Goal: Task Accomplishment & Management: Manage account settings

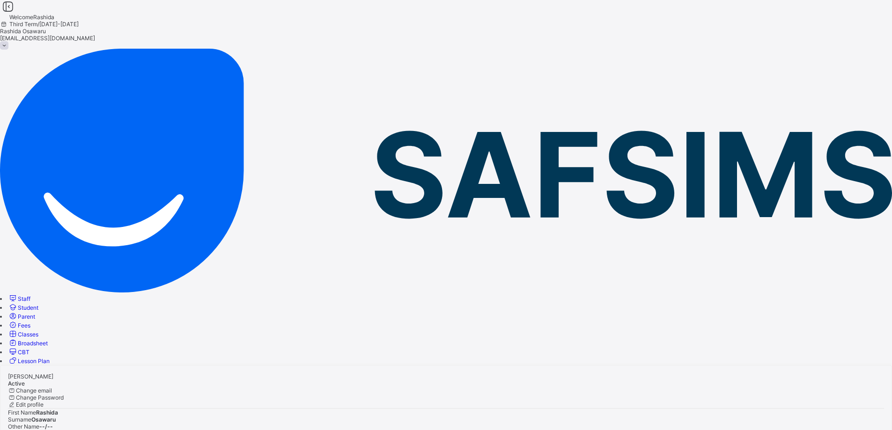
scroll to position [38, 0]
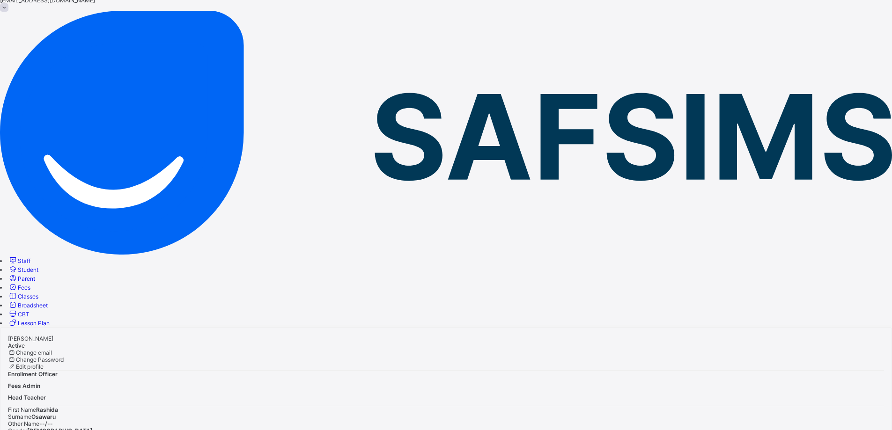
click at [30, 284] on span "Fees" at bounding box center [24, 287] width 13 height 7
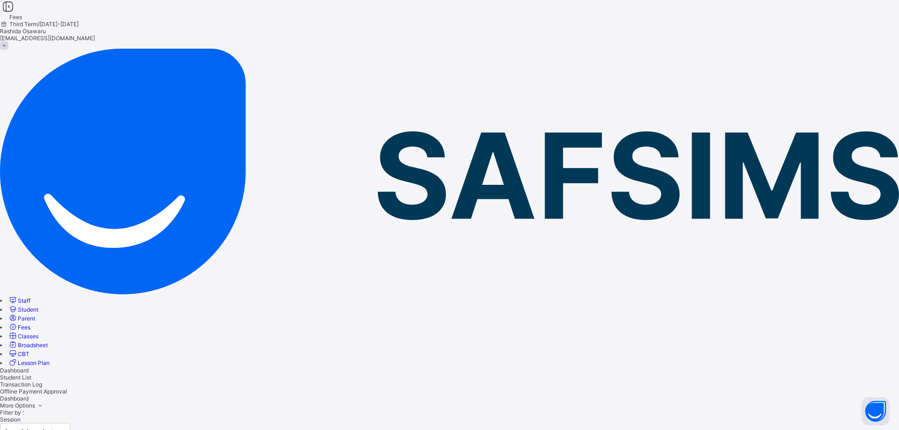
click at [31, 374] on span "Student List" at bounding box center [15, 377] width 31 height 7
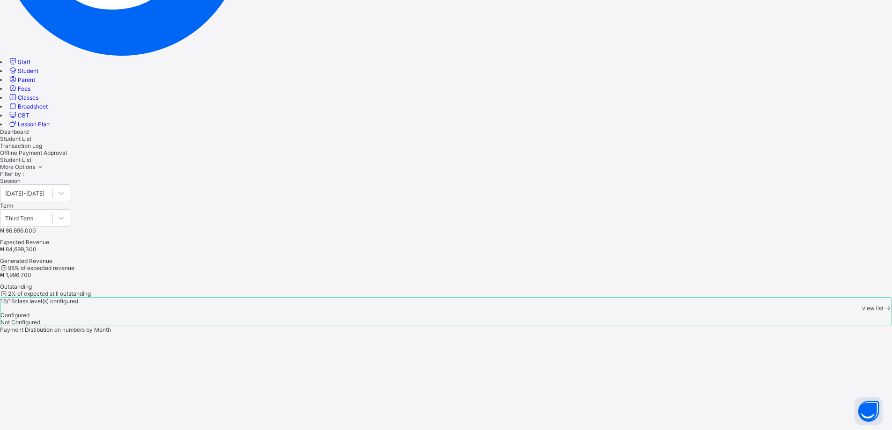
scroll to position [272, 0]
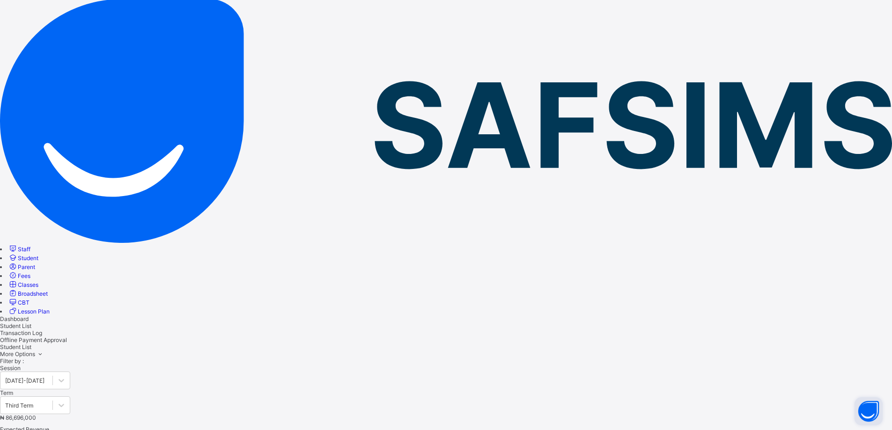
scroll to position [21, 0]
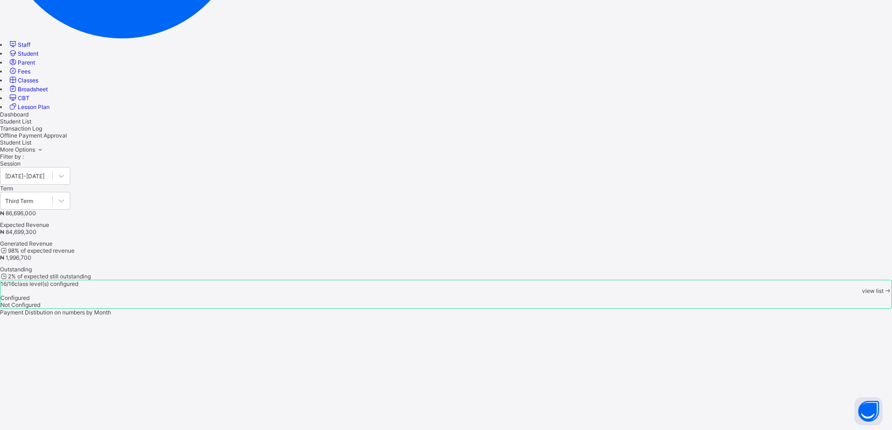
scroll to position [272, 0]
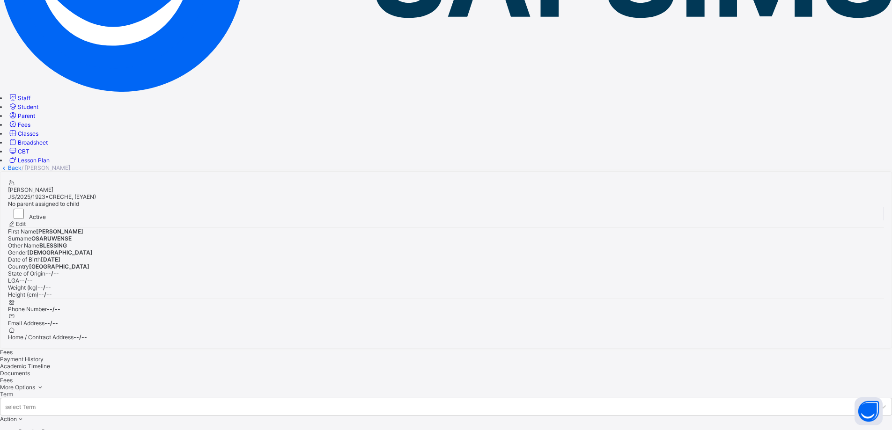
scroll to position [165, 0]
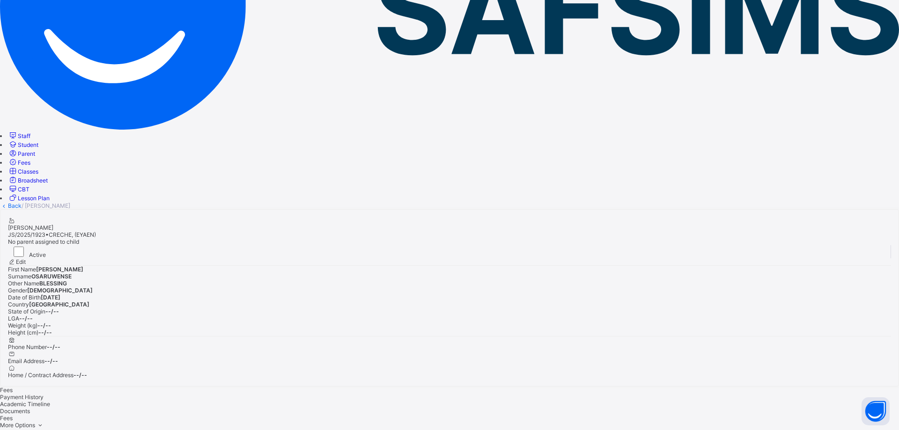
type input "**********"
drag, startPoint x: 425, startPoint y: 292, endPoint x: 429, endPoint y: 290, distance: 5.0
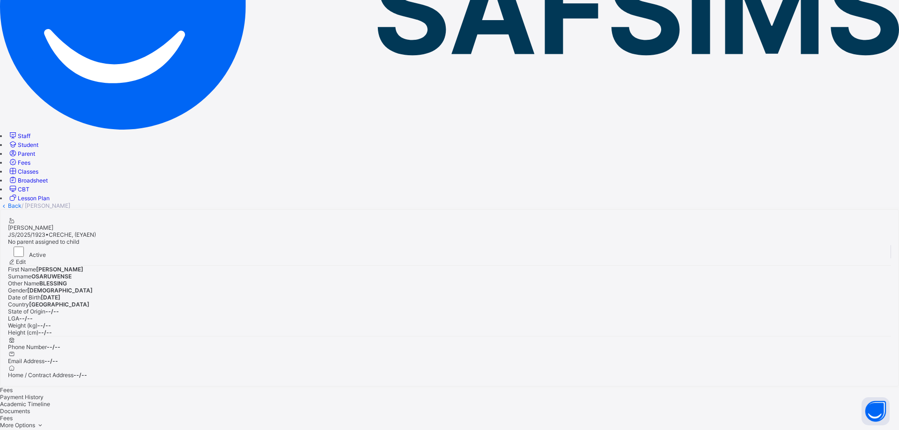
type input "*******"
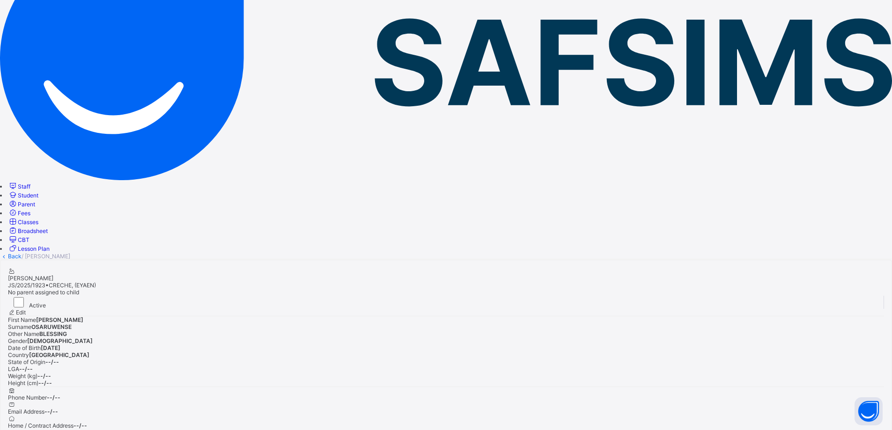
scroll to position [0, 0]
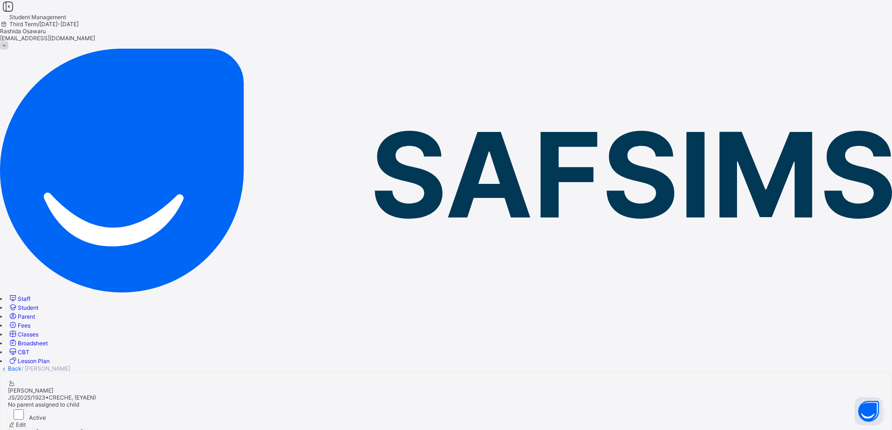
click at [22, 365] on link "Back" at bounding box center [15, 368] width 14 height 7
click at [8, 41] on span at bounding box center [4, 45] width 8 height 8
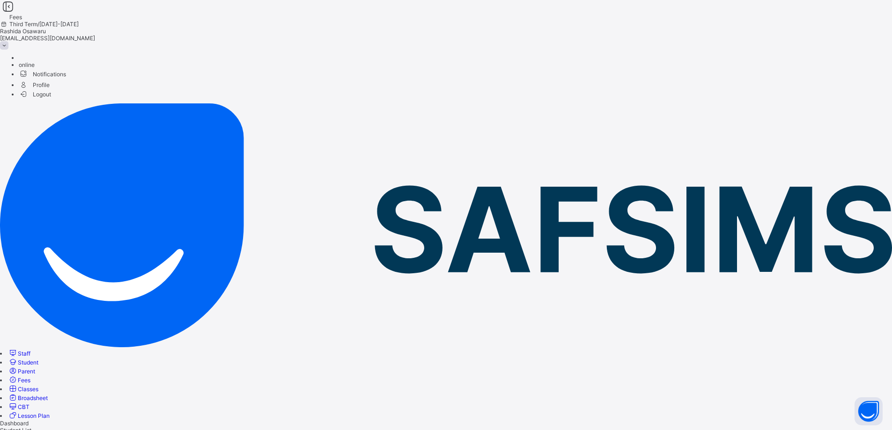
click at [51, 93] on span "Logout" at bounding box center [35, 94] width 32 height 10
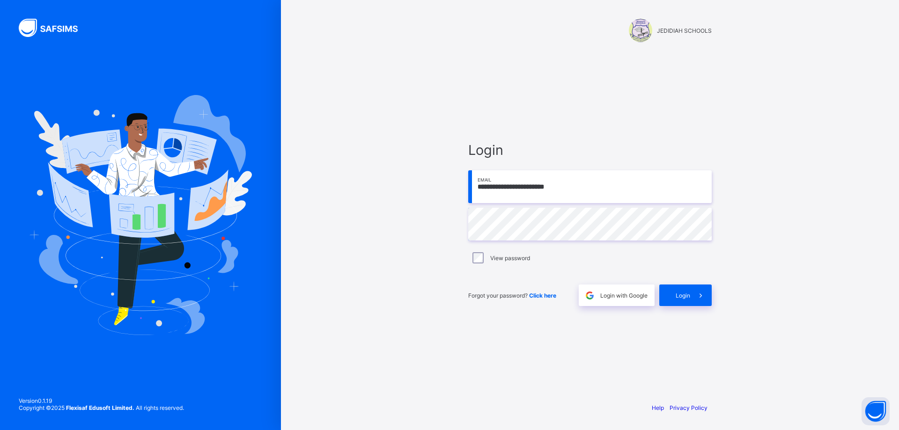
click at [590, 192] on input "**********" at bounding box center [589, 186] width 243 height 33
type input "**********"
click at [680, 293] on span "Login" at bounding box center [683, 295] width 15 height 7
click at [682, 300] on div "Login" at bounding box center [685, 296] width 52 height 22
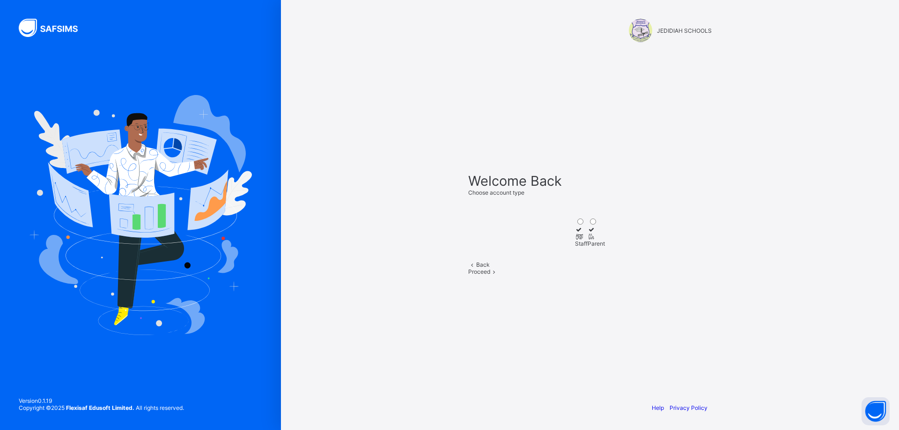
click at [575, 233] on icon at bounding box center [579, 236] width 8 height 7
click at [608, 275] on div "Proceed" at bounding box center [589, 271] width 243 height 7
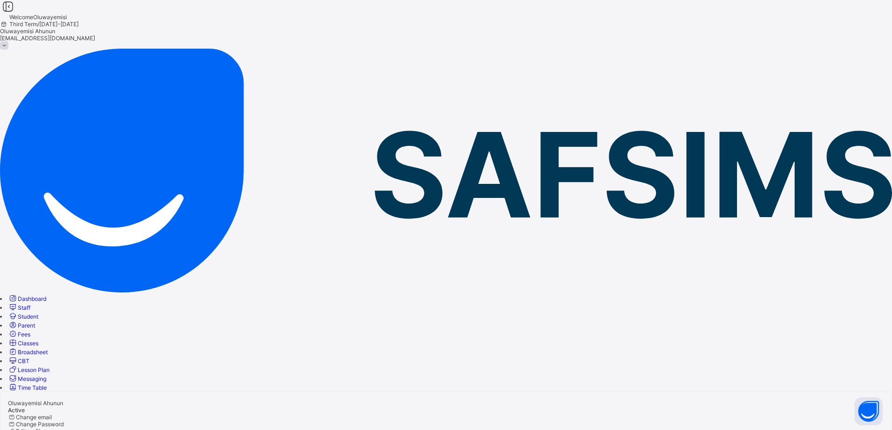
click at [48, 349] on span "Broadsheet" at bounding box center [33, 352] width 30 height 7
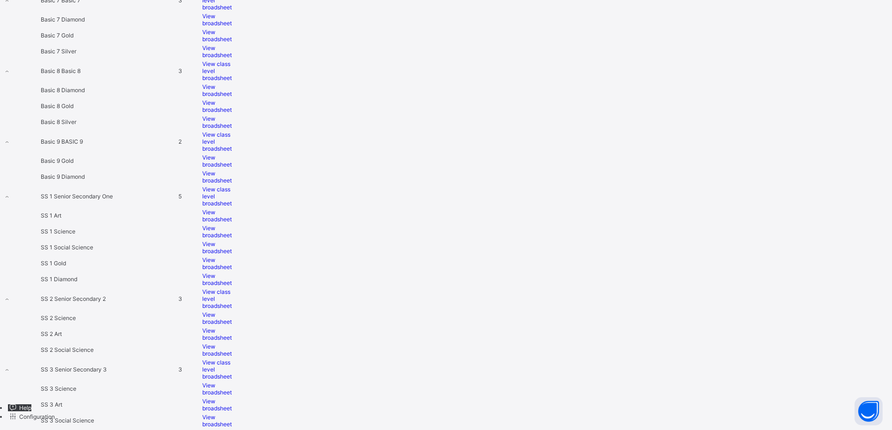
scroll to position [1498, 0]
click at [232, 129] on span "View broadsheet" at bounding box center [216, 122] width 29 height 14
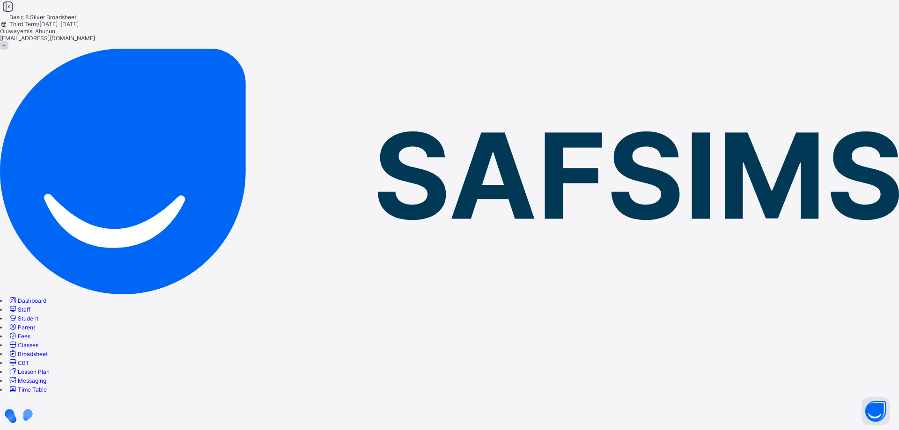
click at [249, 394] on div at bounding box center [449, 413] width 899 height 39
click at [255, 394] on div at bounding box center [449, 413] width 899 height 39
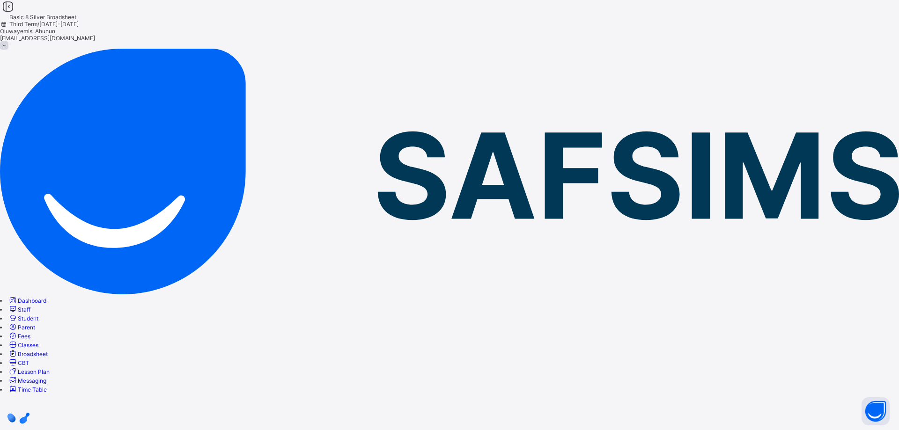
drag, startPoint x: 347, startPoint y: 406, endPoint x: 899, endPoint y: 449, distance: 553.2
click at [899, 430] on html "Basic 8 Silver Broadsheet Third Term / [DATE]-[DATE] Oluwayemisi Ahunun [EMAIL_…" at bounding box center [449, 412] width 899 height 824
click at [899, 428] on div at bounding box center [449, 413] width 899 height 39
drag, startPoint x: 899, startPoint y: 428, endPoint x: 899, endPoint y: 449, distance: 20.6
click at [899, 430] on html "Basic 8 Silver Broadsheet Third Term / [DATE]-[DATE] Oluwayemisi Ahunun [EMAIL_…" at bounding box center [449, 412] width 899 height 824
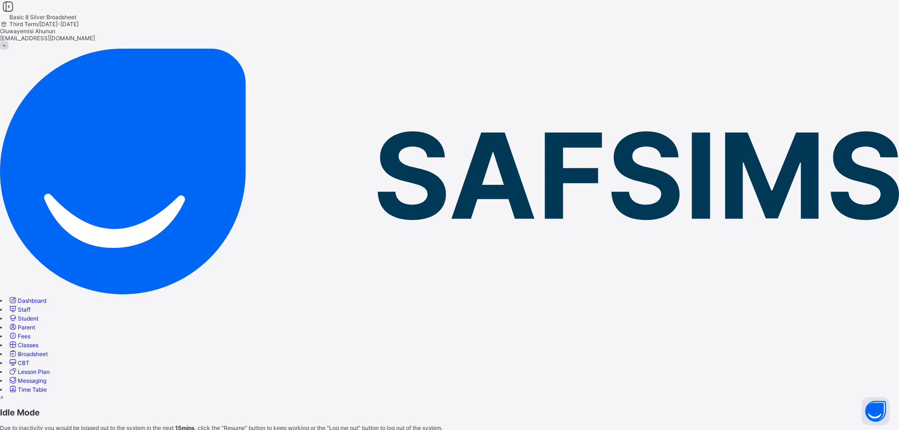
click at [594, 394] on div "×" at bounding box center [449, 397] width 899 height 7
click at [8, 41] on span at bounding box center [4, 45] width 8 height 8
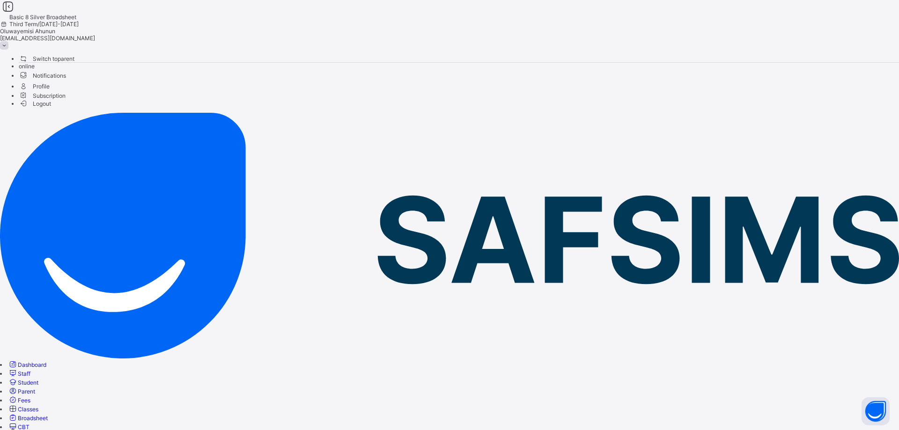
click at [51, 109] on span "Logout" at bounding box center [35, 104] width 32 height 10
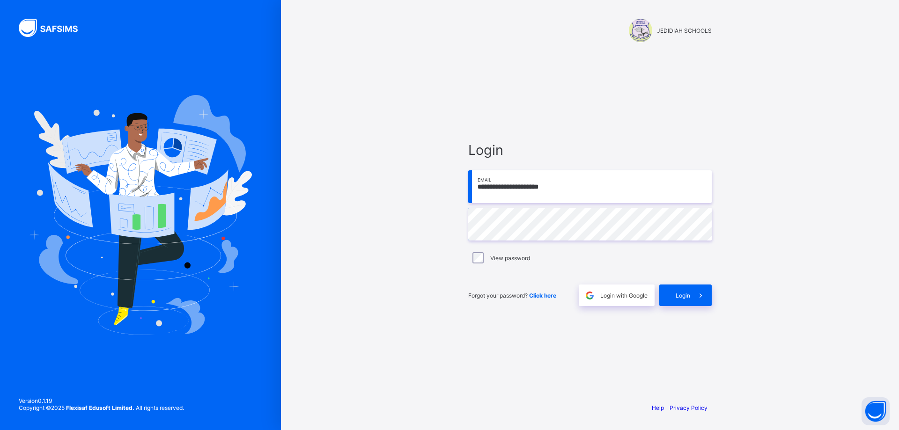
click at [574, 187] on input "**********" at bounding box center [589, 186] width 243 height 33
type input "**********"
click at [682, 299] on div "Login" at bounding box center [685, 296] width 52 height 22
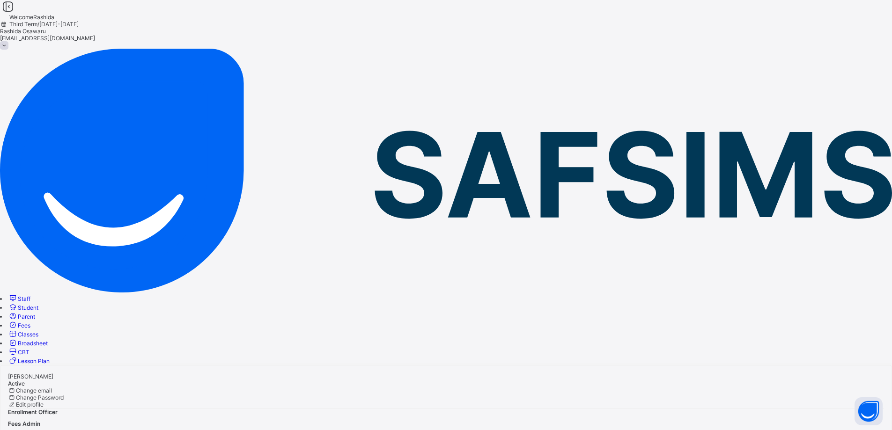
click at [30, 322] on span "Fees" at bounding box center [24, 325] width 13 height 7
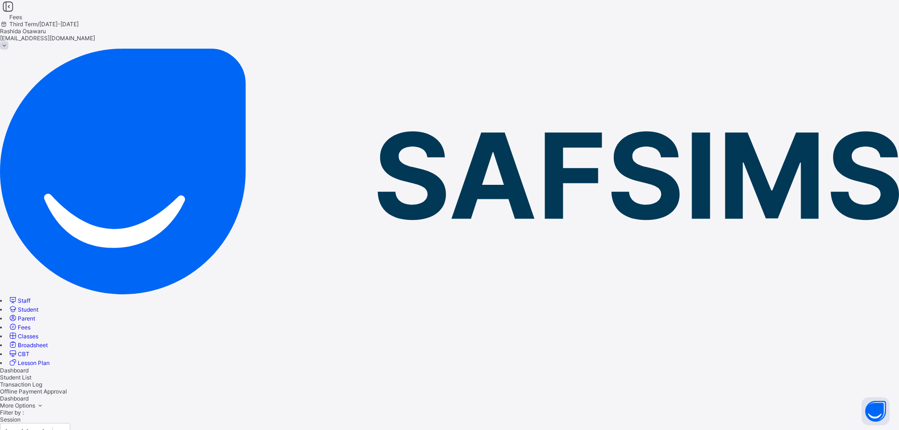
click at [31, 374] on span "Student List" at bounding box center [15, 377] width 31 height 7
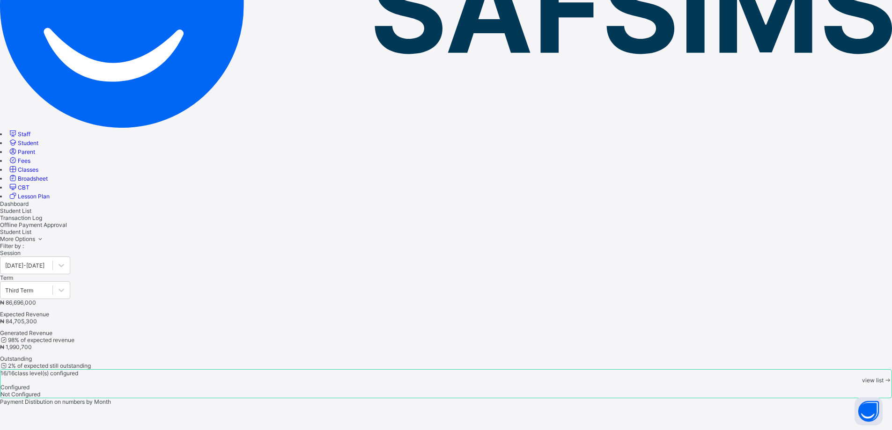
scroll to position [187, 0]
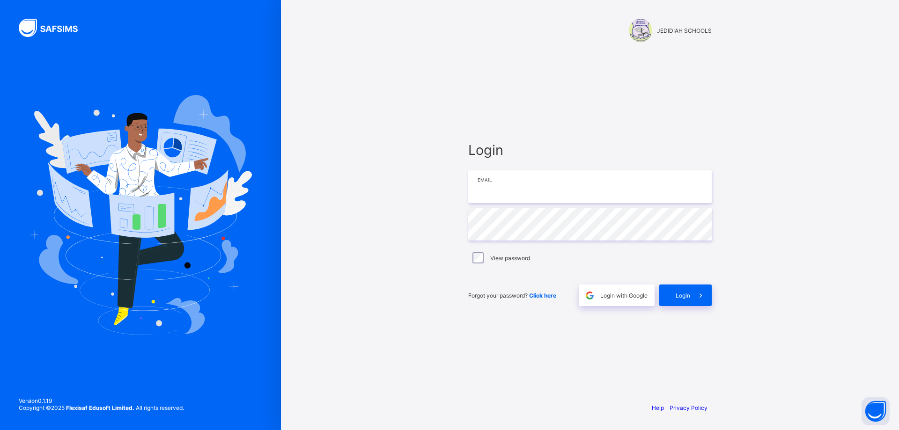
type input "**********"
